Goal: Use online tool/utility: Utilize a website feature to perform a specific function

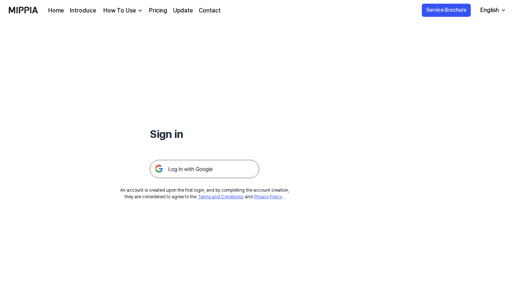
click at [185, 168] on img at bounding box center [205, 169] width 110 height 18
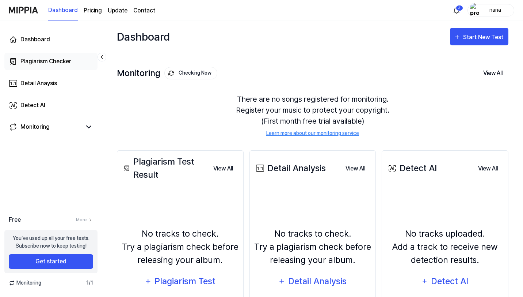
click at [50, 61] on div "Plagiarism Checker" at bounding box center [45, 61] width 51 height 9
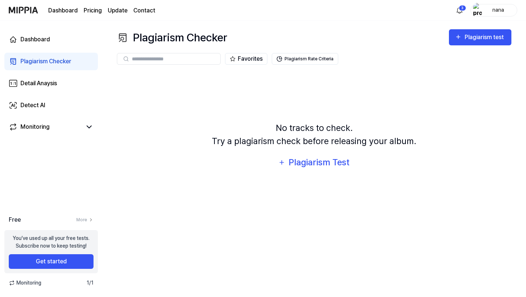
click at [63, 9] on link "Dashboard" at bounding box center [63, 10] width 30 height 9
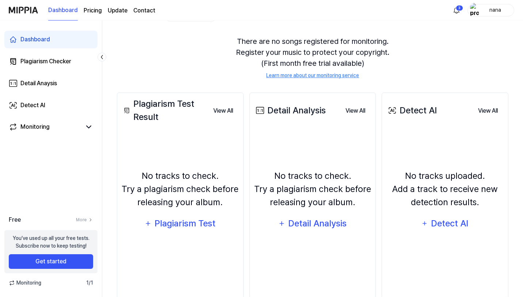
scroll to position [74, 0]
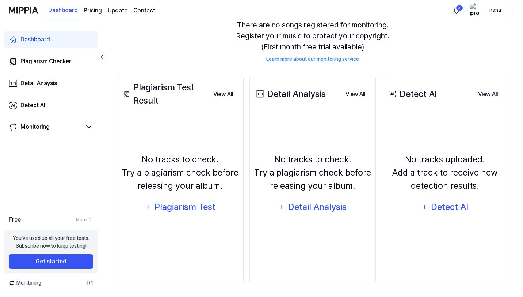
click at [56, 284] on div "Monitoring 1 / 1" at bounding box center [51, 283] width 102 height 8
click at [49, 12] on link "Dashboard" at bounding box center [63, 10] width 30 height 20
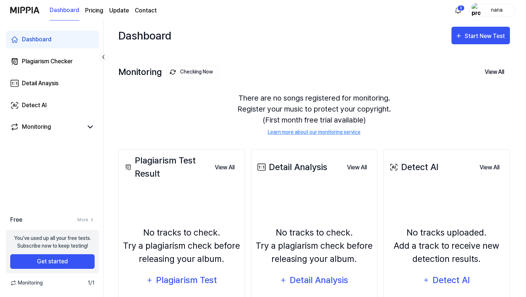
scroll to position [0, 0]
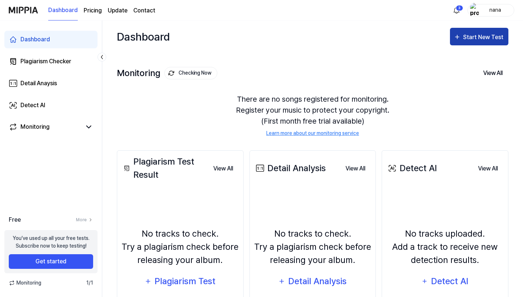
click at [471, 31] on button "Start New Test" at bounding box center [479, 37] width 58 height 18
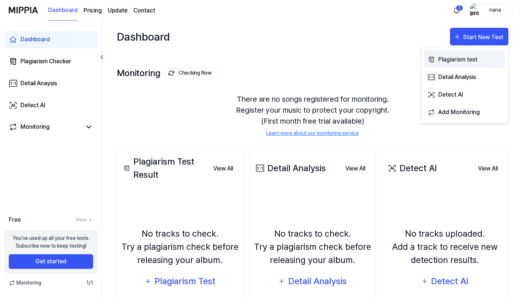
click at [460, 63] on div "Plagiarism test" at bounding box center [470, 60] width 64 height 10
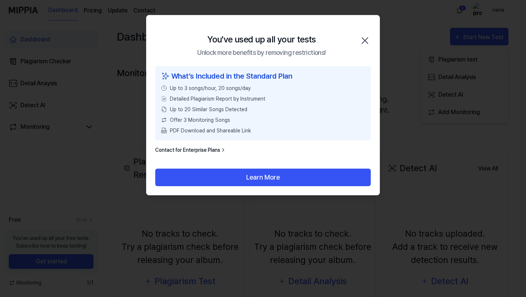
click at [366, 41] on icon "button" at bounding box center [365, 41] width 12 height 12
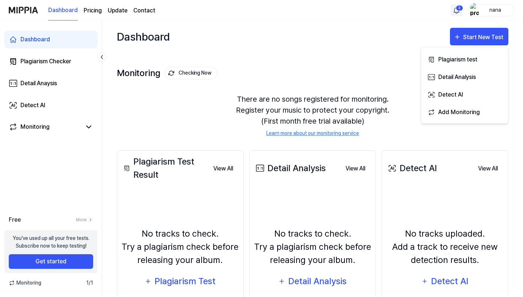
click at [454, 11] on html "Dashboard Pricing Update Contact 3 nana Dashboard Plagiarism Checker Detail Ana…" at bounding box center [261, 148] width 523 height 297
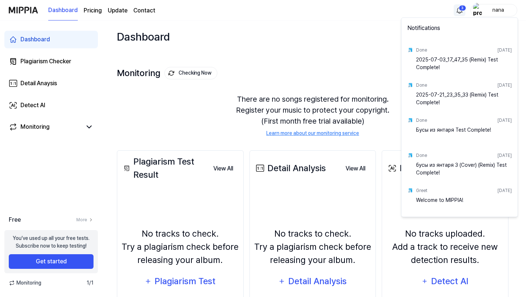
click at [459, 11] on html "Dashboard Pricing Update Contact 3 nana Dashboard Plagiarism Checker Detail Ana…" at bounding box center [263, 148] width 526 height 297
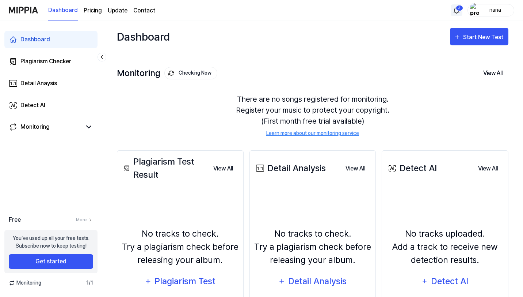
click at [461, 10] on html "Dashboard Pricing Update Contact 3 nana Dashboard Plagiarism Checker Detail Ana…" at bounding box center [261, 148] width 523 height 297
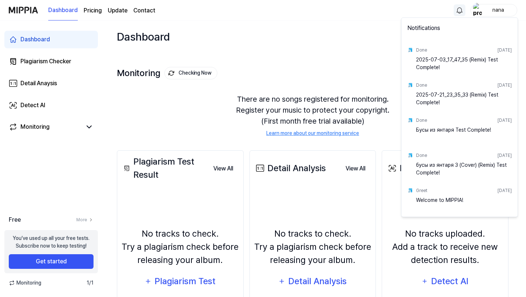
click at [449, 65] on div "2025-07-03_17_47_35 (Remix) Test Complete!" at bounding box center [464, 63] width 96 height 15
click at [434, 62] on div "2025-07-03_17_47_35 (Remix) Test Complete!" at bounding box center [464, 63] width 96 height 15
click at [417, 97] on div "2025-07-21_23_35_33 (Remix) Test Complete!" at bounding box center [464, 98] width 96 height 15
